Goal: Transaction & Acquisition: Purchase product/service

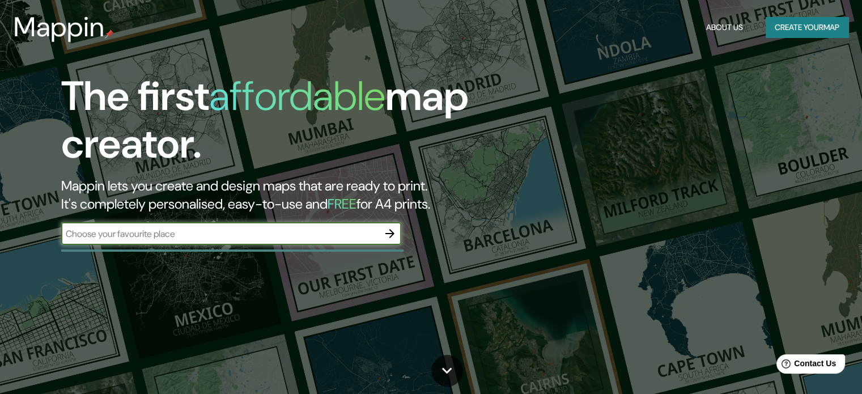
click at [785, 31] on button "Create your map" at bounding box center [807, 27] width 83 height 21
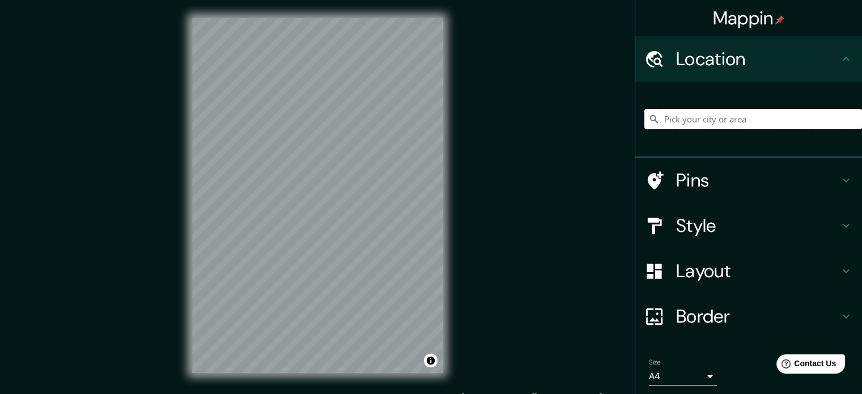
click at [758, 119] on input "Pick your city or area" at bounding box center [754, 119] width 218 height 20
type input "Los Olivos, Lima, Provincia de Lima, Perú"
click at [696, 371] on body "Mappin Location Los Olivos, Lima, Provincia de Lima, Perú Los Olivos Lima, Prov…" at bounding box center [431, 197] width 862 height 394
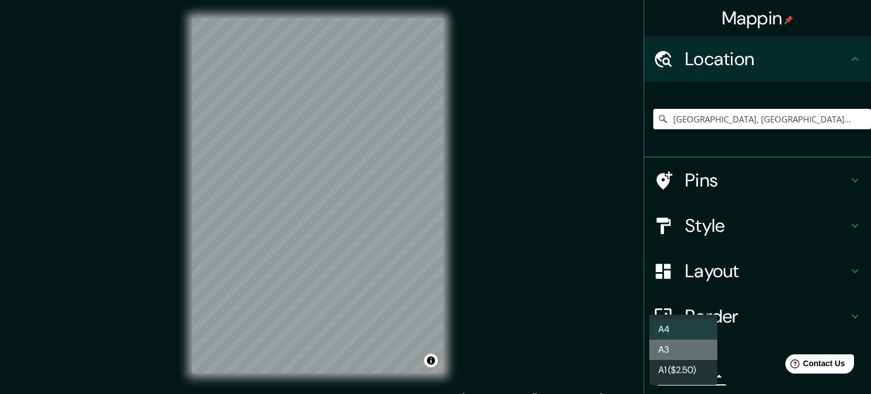
click at [699, 343] on li "A3" at bounding box center [683, 350] width 68 height 20
type input "a4"
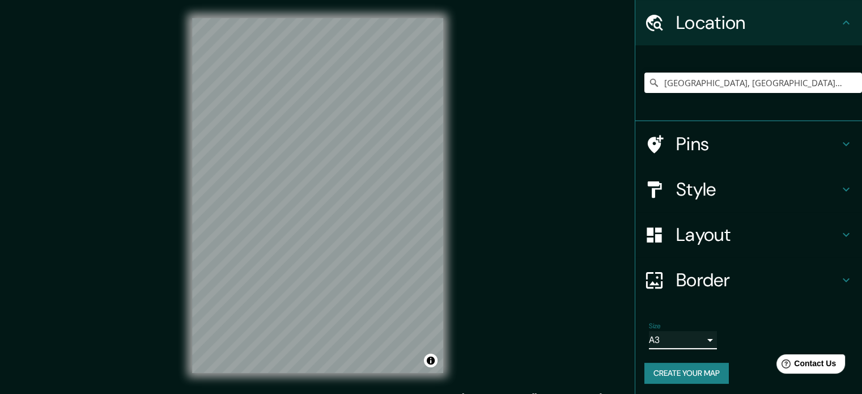
scroll to position [39, 0]
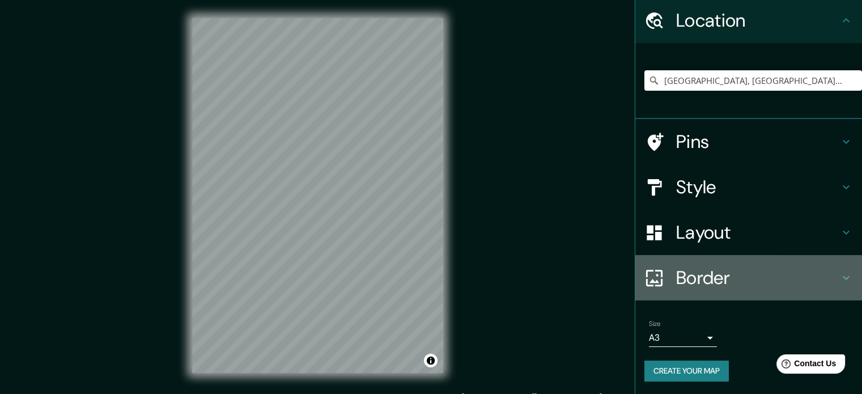
click at [718, 279] on h4 "Border" at bounding box center [757, 277] width 163 height 23
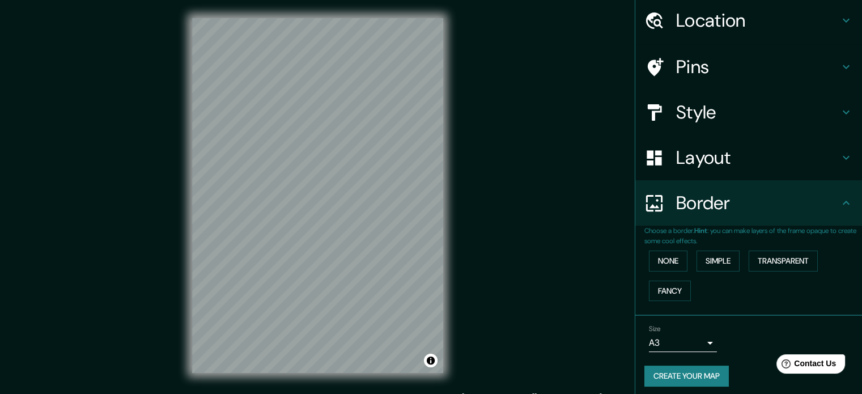
click at [720, 192] on h4 "Border" at bounding box center [757, 203] width 163 height 23
click at [720, 171] on div "Layout" at bounding box center [749, 157] width 227 height 45
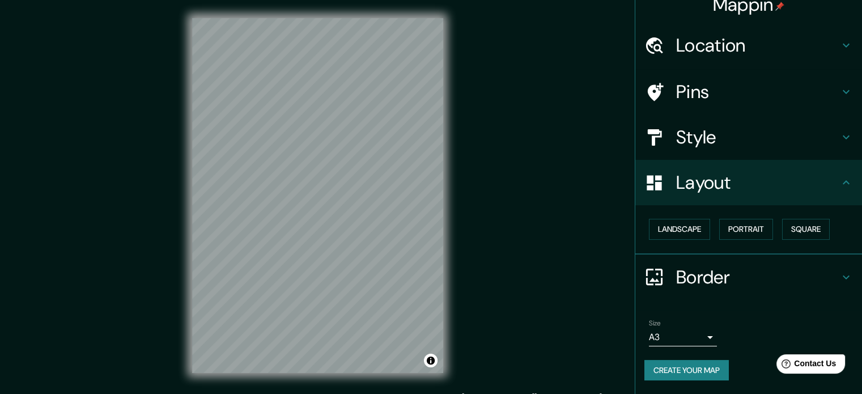
scroll to position [12, 0]
click at [782, 229] on button "Square" at bounding box center [806, 230] width 48 height 21
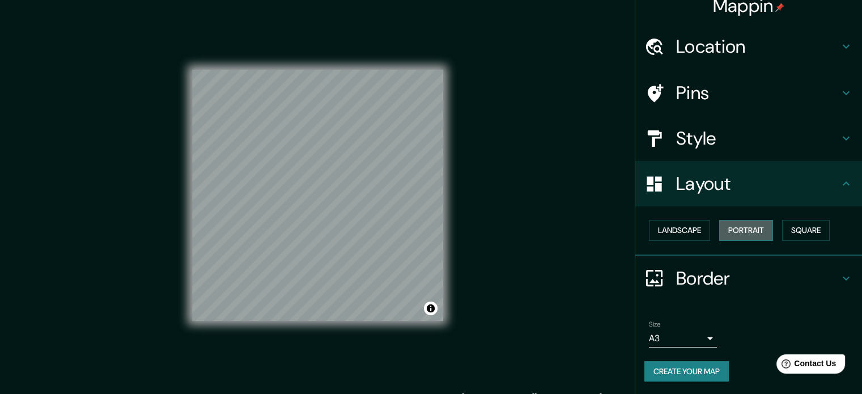
click at [748, 232] on button "Portrait" at bounding box center [747, 230] width 54 height 21
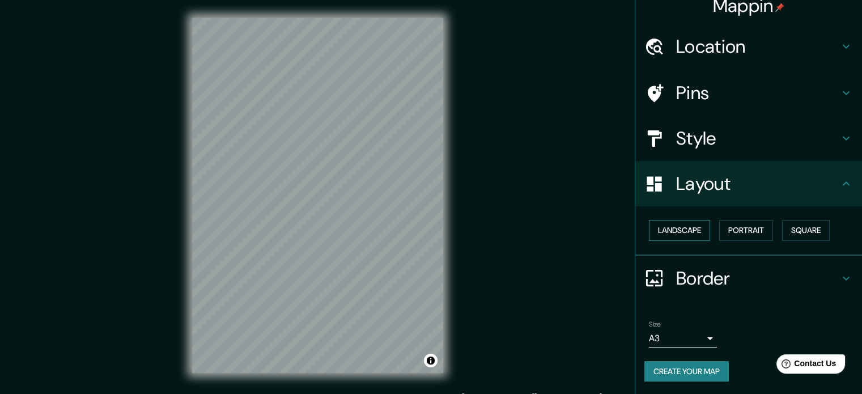
click at [699, 235] on button "Landscape" at bounding box center [679, 230] width 61 height 21
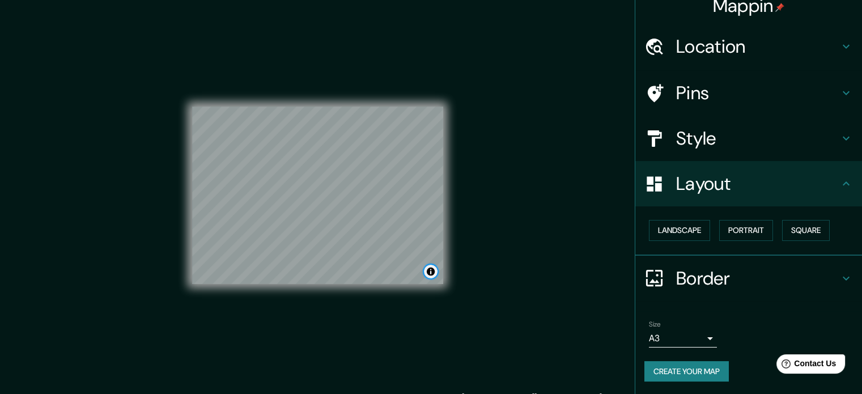
click at [437, 274] on button "Toggle attribution" at bounding box center [431, 272] width 14 height 14
click at [435, 274] on button "Toggle attribution" at bounding box center [431, 272] width 14 height 14
click at [400, 287] on div "© Mapbox © OpenStreetMap Improve this map" at bounding box center [317, 195] width 251 height 355
drag, startPoint x: 750, startPoint y: 133, endPoint x: 744, endPoint y: 134, distance: 6.3
click at [750, 132] on h4 "Style" at bounding box center [757, 138] width 163 height 23
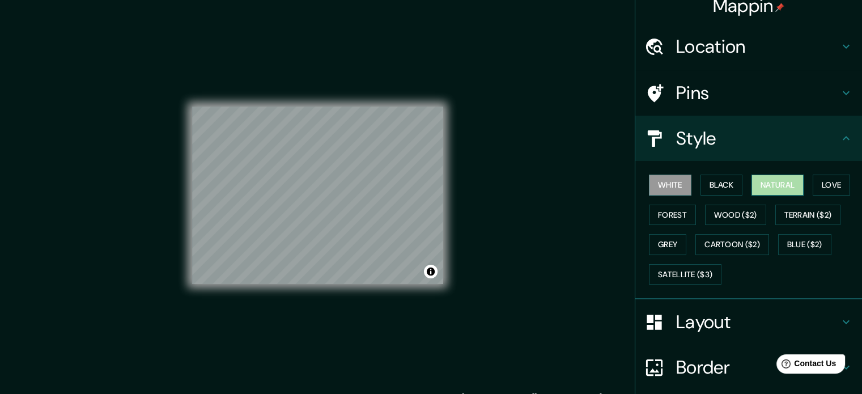
drag, startPoint x: 773, startPoint y: 183, endPoint x: 776, endPoint y: 189, distance: 7.4
click at [775, 187] on button "Natural" at bounding box center [778, 185] width 52 height 21
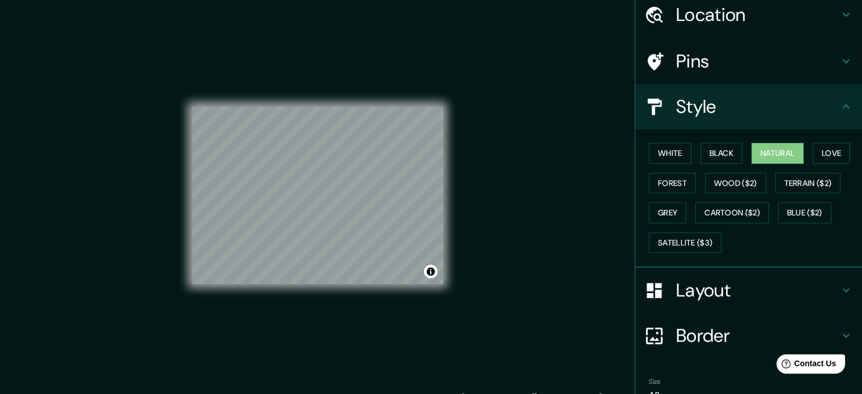
scroll to position [101, 0]
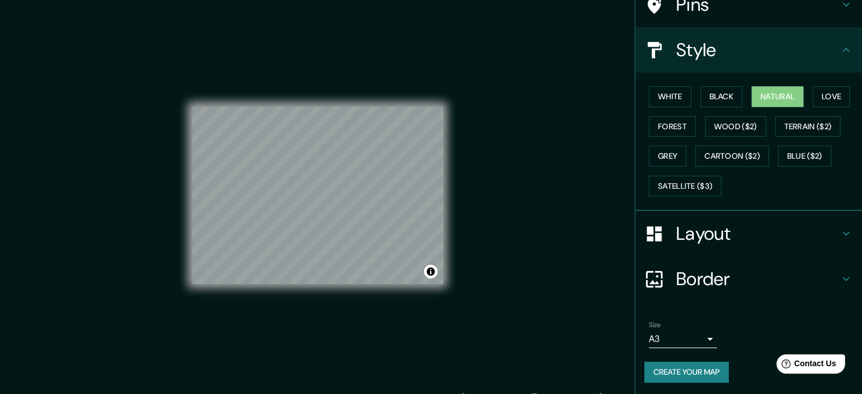
click at [696, 371] on button "Create your map" at bounding box center [687, 372] width 84 height 21
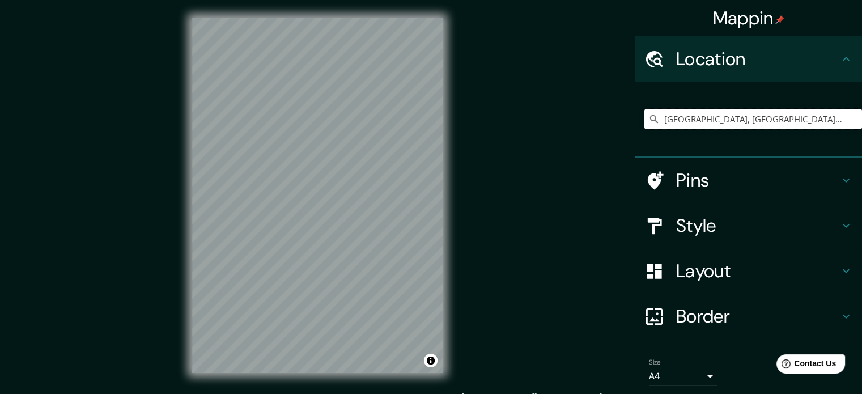
click at [827, 118] on input "Los Olivos, Lima, Provincia de Lima, Perú" at bounding box center [754, 119] width 218 height 20
click at [827, 117] on input "[GEOGRAPHIC_DATA], [GEOGRAPHIC_DATA], [GEOGRAPHIC_DATA], [GEOGRAPHIC_DATA]" at bounding box center [754, 119] width 218 height 20
paste input "[GEOGRAPHIC_DATA], [GEOGRAPHIC_DATA], [GEOGRAPHIC_DATA], [GEOGRAPHIC_DATA]"
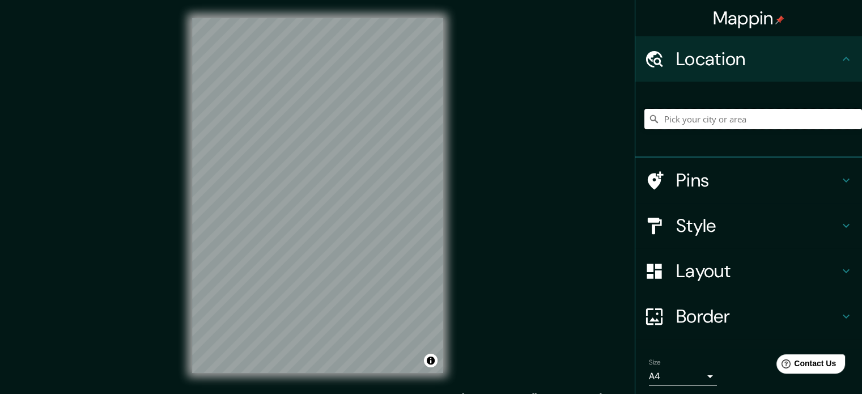
type input "[GEOGRAPHIC_DATA], [GEOGRAPHIC_DATA], [GEOGRAPHIC_DATA], [GEOGRAPHIC_DATA]"
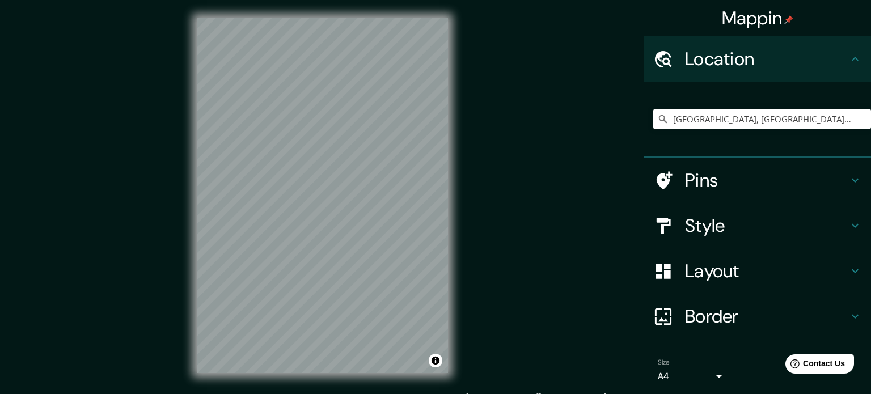
click at [698, 367] on body "Mappin Location Los Olivos, Lima, Provincia de Lima, Perú Los Olivos Lima, Prov…" at bounding box center [435, 197] width 871 height 394
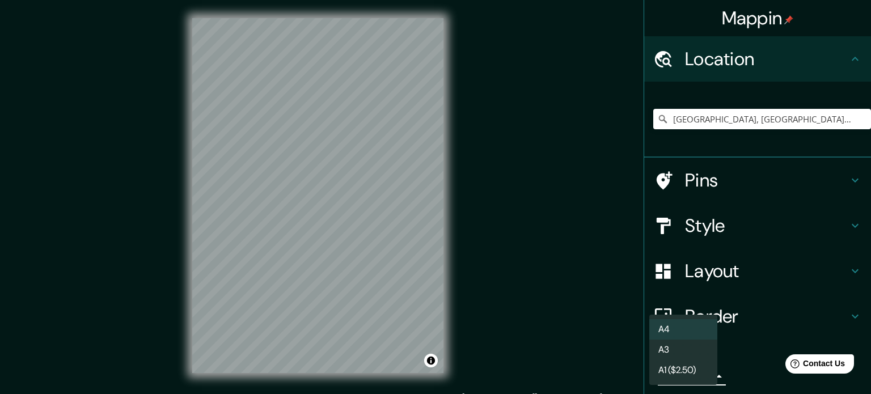
click at [678, 355] on li "A3" at bounding box center [683, 350] width 68 height 20
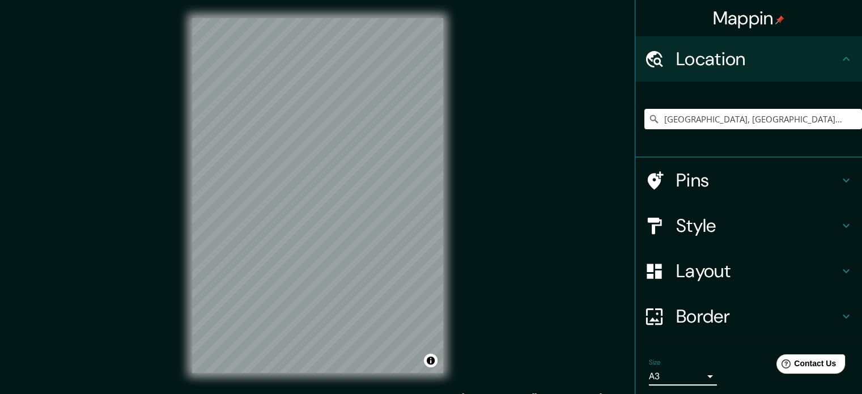
click at [767, 319] on h4 "Border" at bounding box center [757, 316] width 163 height 23
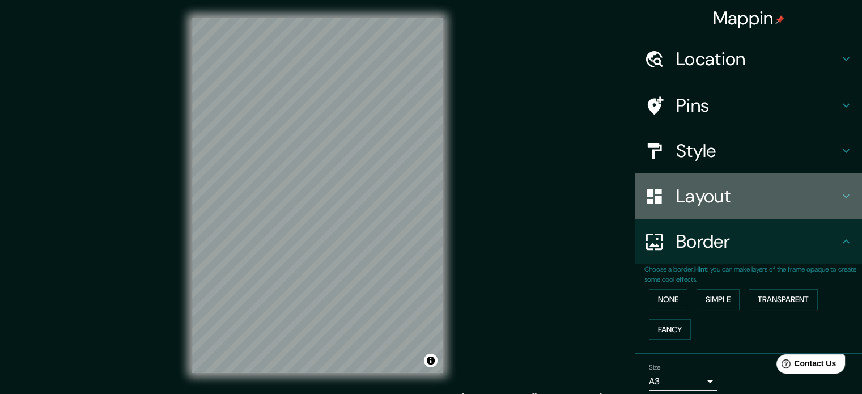
click at [720, 204] on h4 "Layout" at bounding box center [757, 196] width 163 height 23
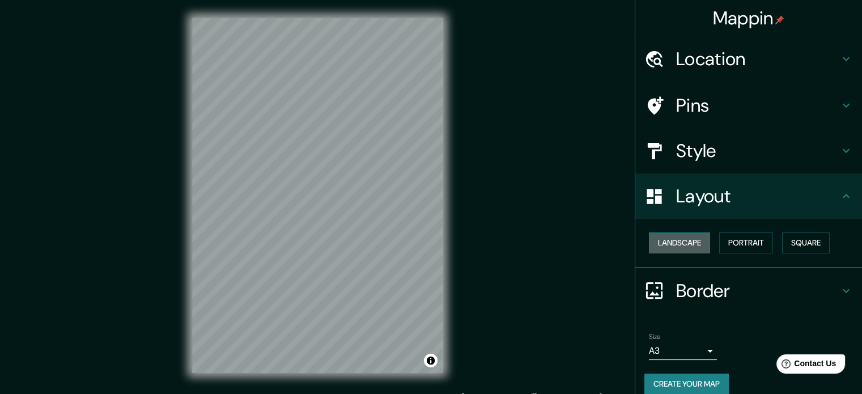
click at [676, 249] on button "Landscape" at bounding box center [679, 242] width 61 height 21
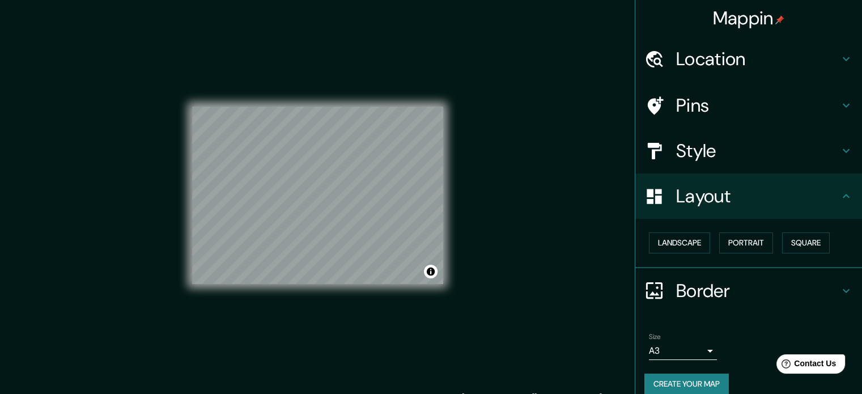
click at [749, 155] on h4 "Style" at bounding box center [757, 150] width 163 height 23
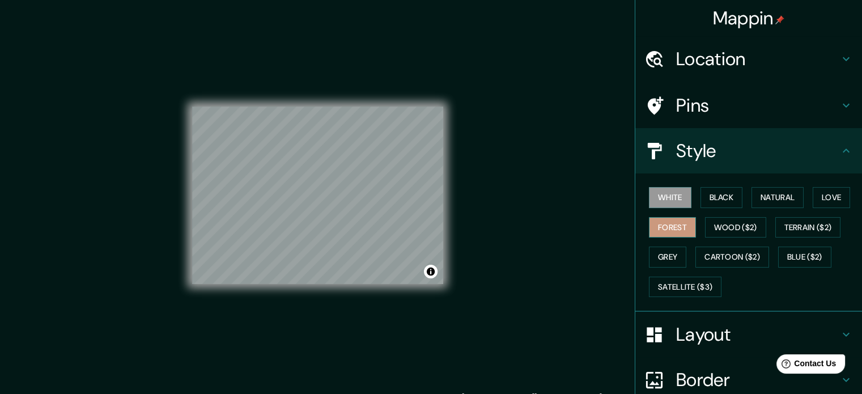
click at [661, 220] on button "Forest" at bounding box center [672, 227] width 47 height 21
click at [760, 194] on button "Natural" at bounding box center [778, 197] width 52 height 21
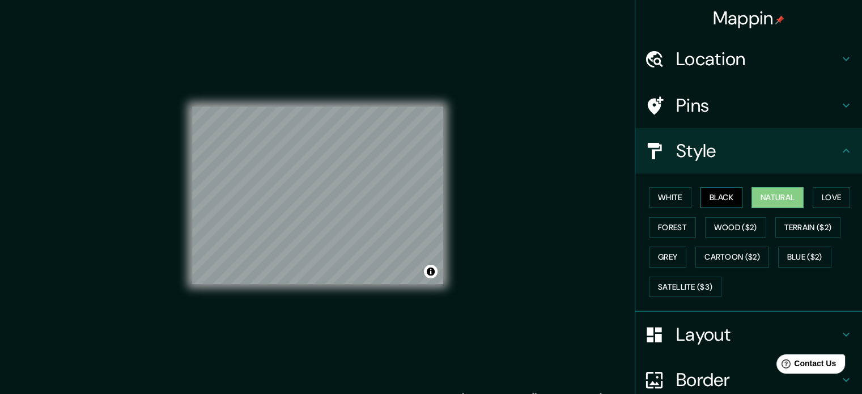
click at [714, 194] on button "Black" at bounding box center [722, 197] width 43 height 21
click at [773, 194] on button "Natural" at bounding box center [778, 197] width 52 height 21
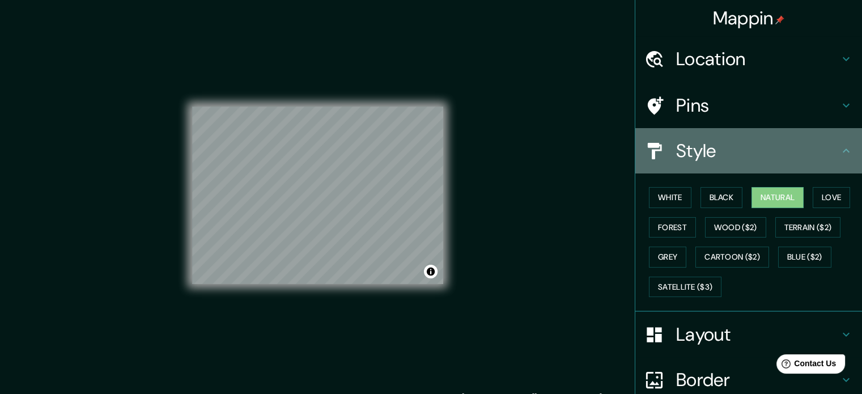
click at [842, 144] on icon at bounding box center [847, 151] width 14 height 14
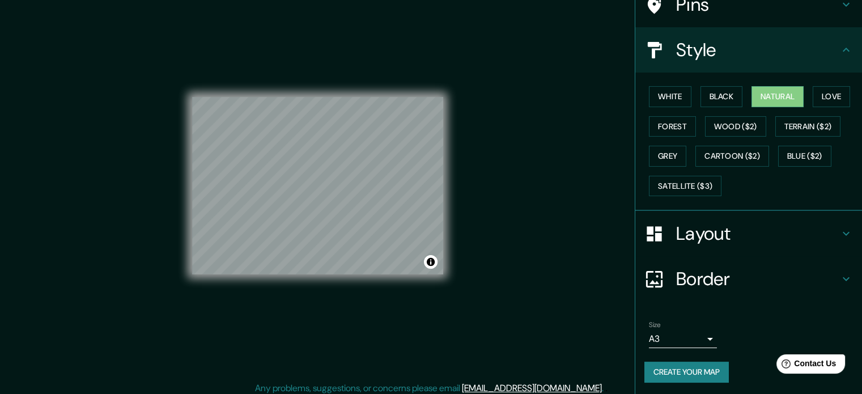
scroll to position [15, 0]
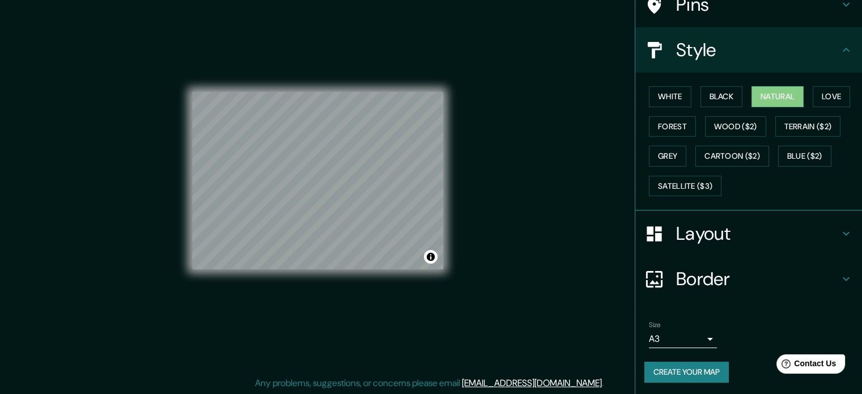
click at [671, 373] on button "Create your map" at bounding box center [687, 372] width 84 height 21
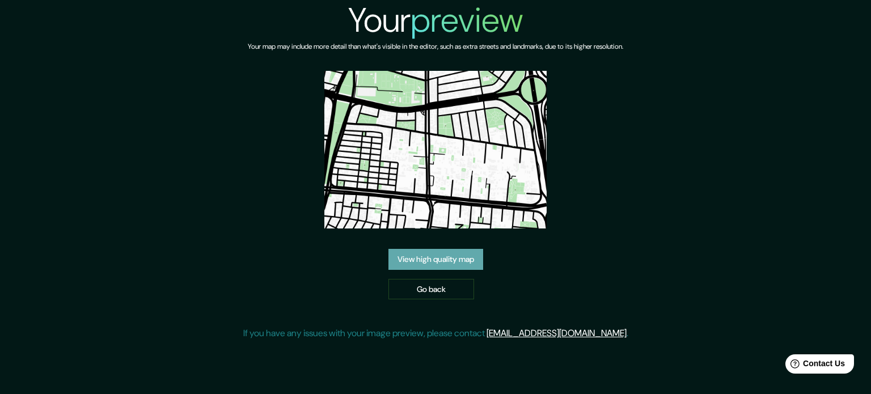
click at [444, 255] on link "View high quality map" at bounding box center [435, 259] width 95 height 21
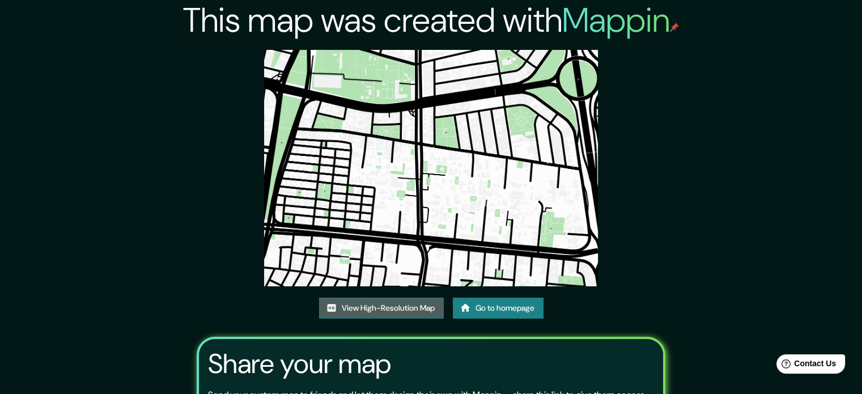
click at [418, 314] on link "View High-Resolution Map" at bounding box center [381, 308] width 125 height 21
